Goal: Task Accomplishment & Management: Manage account settings

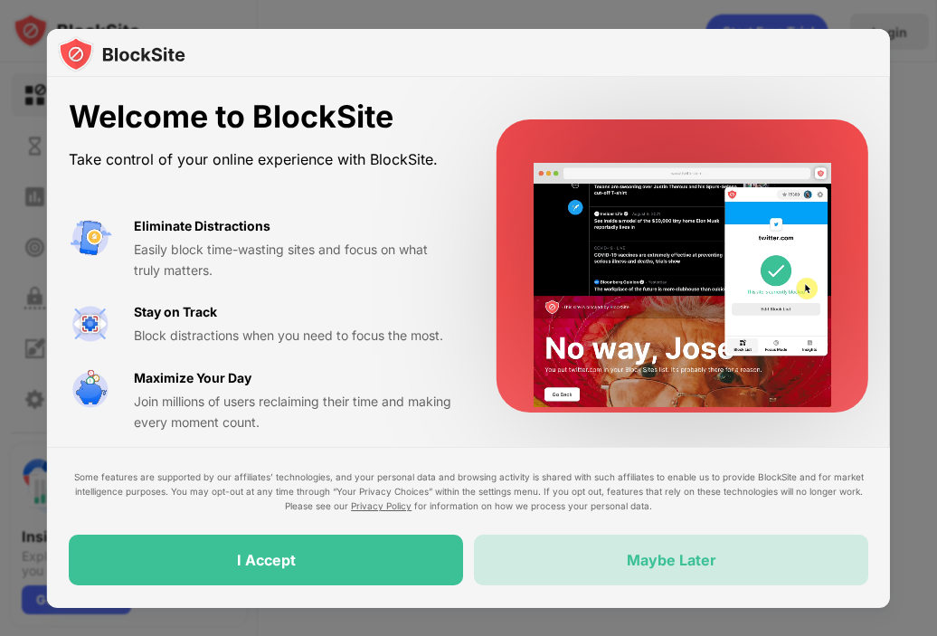
click at [662, 562] on div "Maybe Later" at bounding box center [672, 561] width 90 height 18
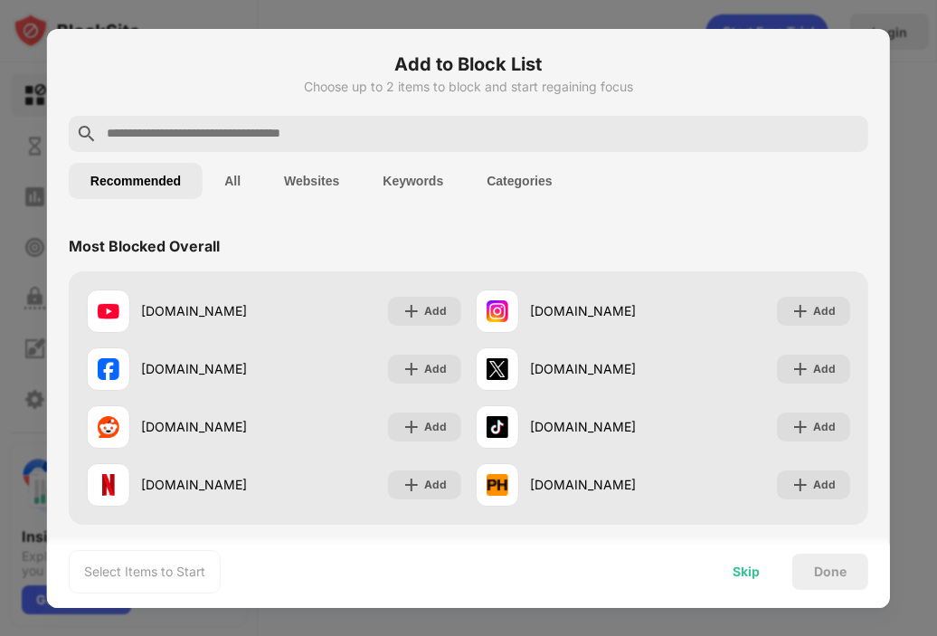
click at [750, 574] on div "Skip" at bounding box center [746, 571] width 27 height 14
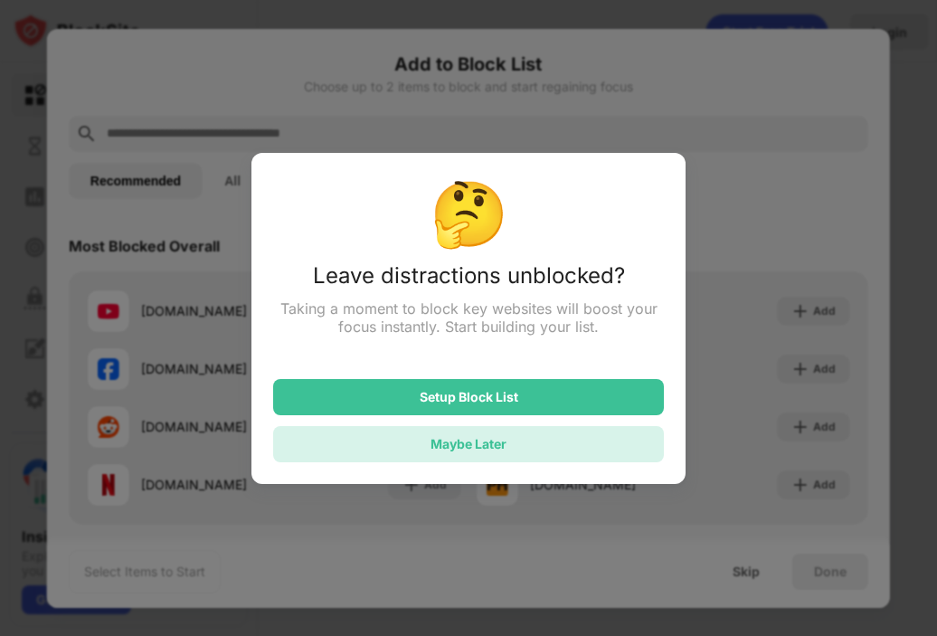
click at [504, 443] on div "Maybe Later" at bounding box center [469, 443] width 76 height 15
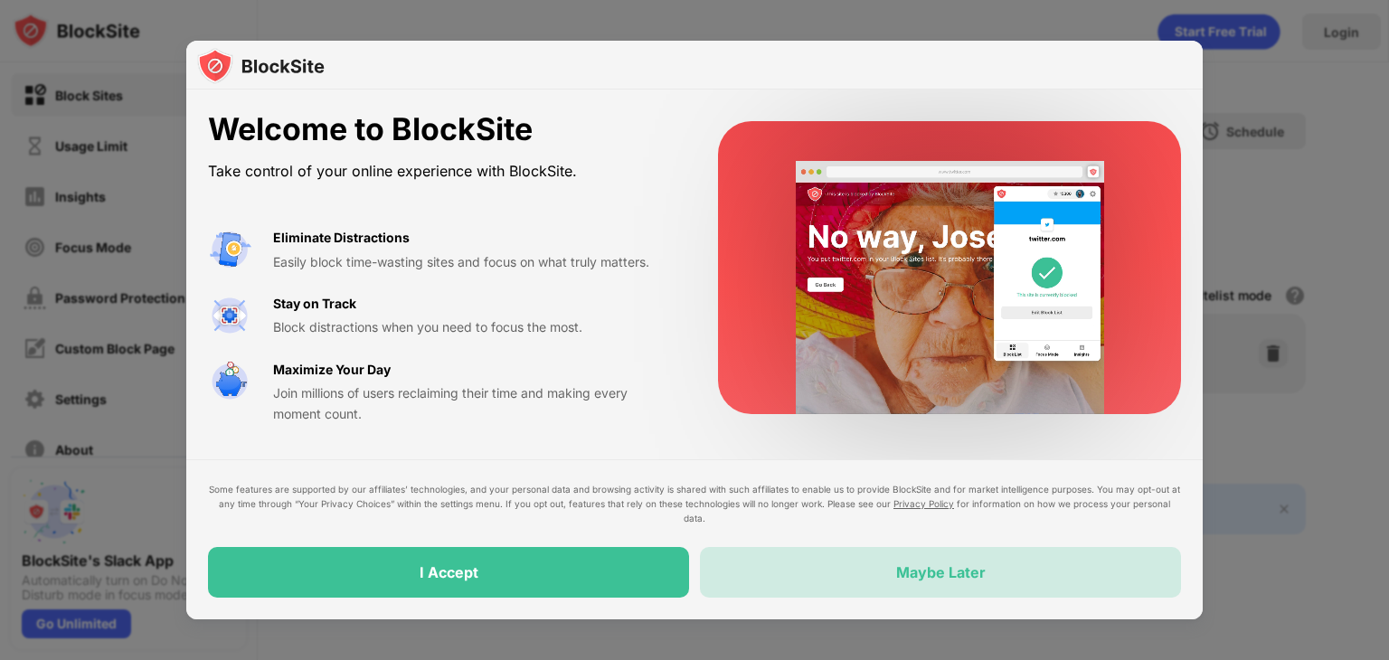
click at [861, 560] on div "Maybe Later" at bounding box center [940, 572] width 481 height 51
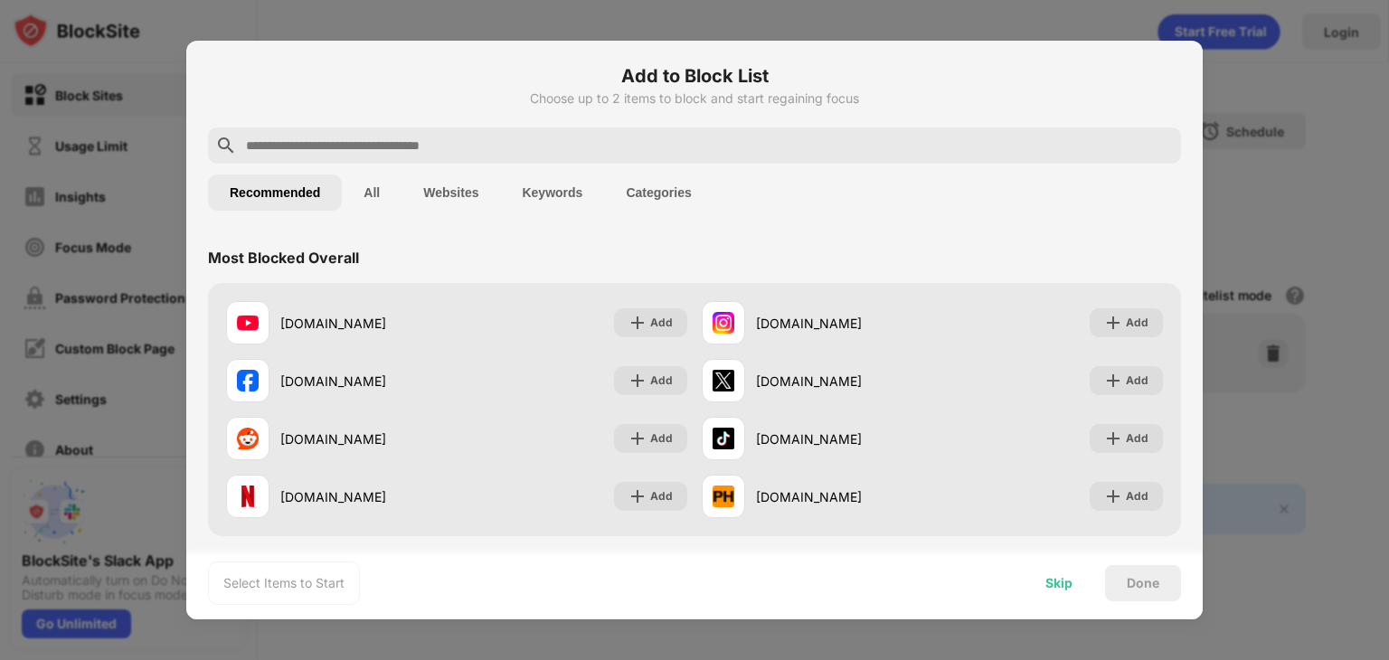
click at [1082, 598] on div "Skip" at bounding box center [1059, 583] width 71 height 36
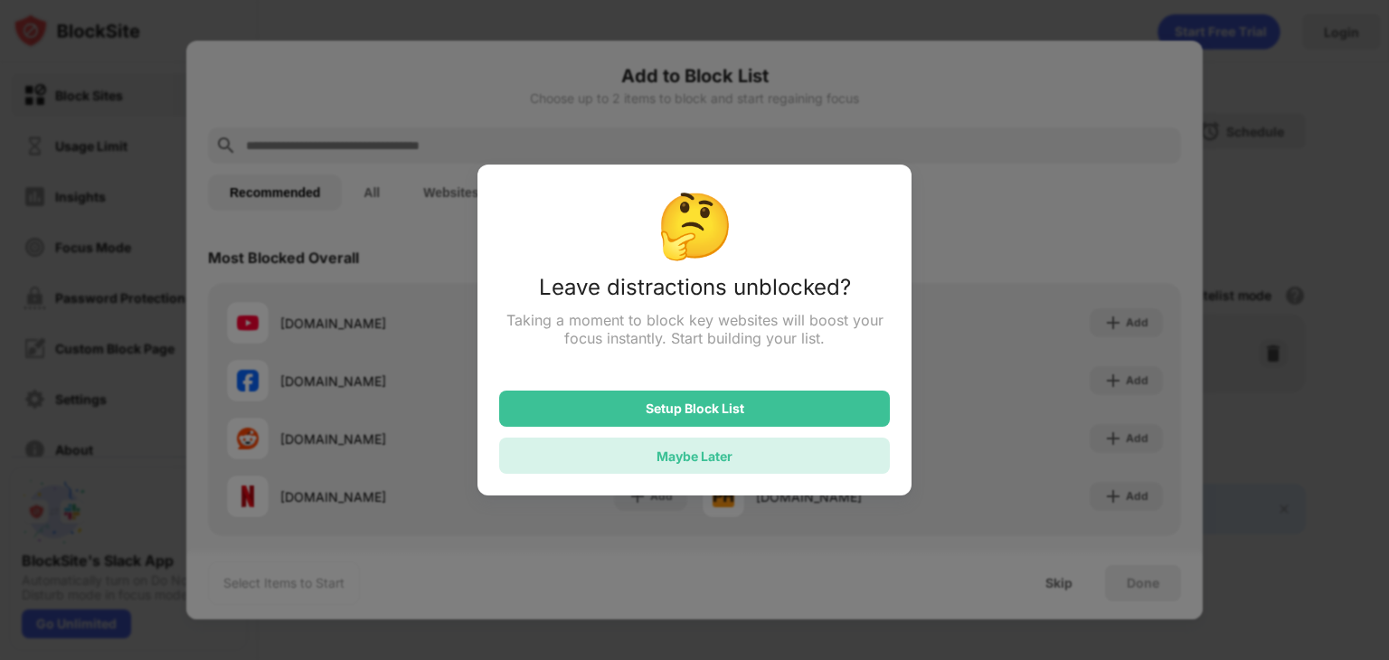
click at [805, 454] on div "Maybe Later" at bounding box center [694, 456] width 391 height 36
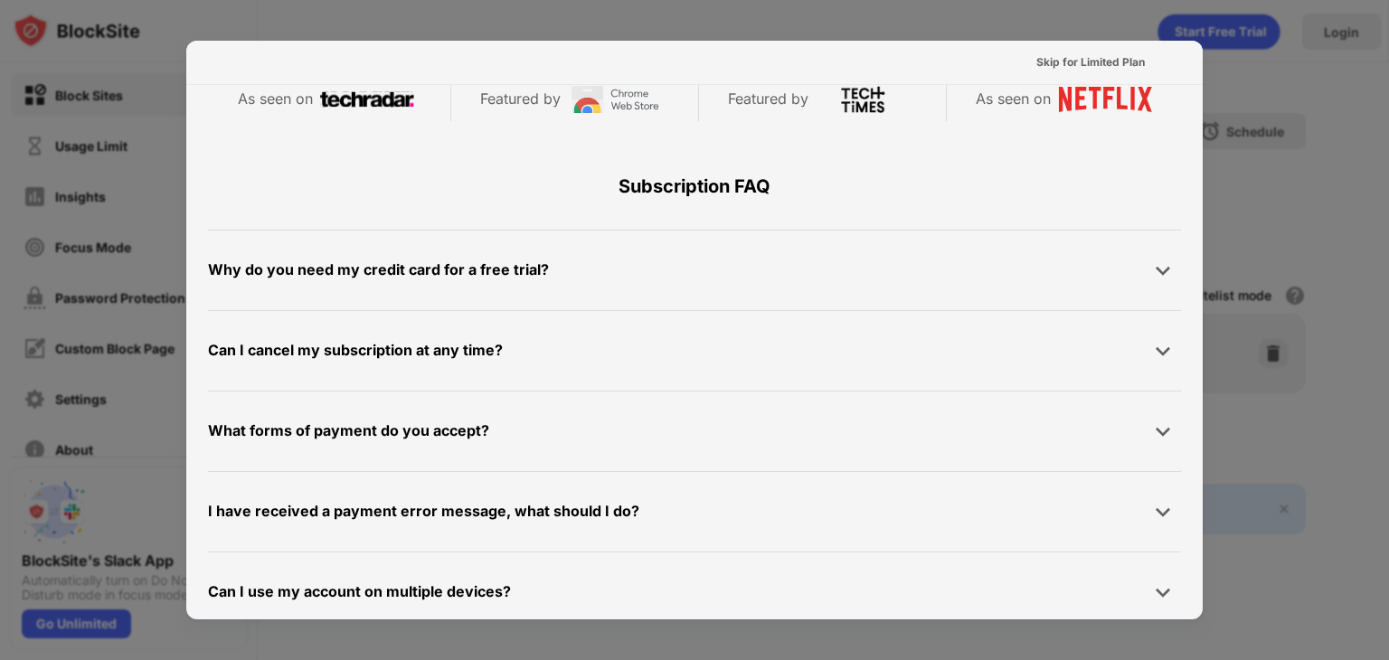
scroll to position [860, 0]
